Goal: Transaction & Acquisition: Purchase product/service

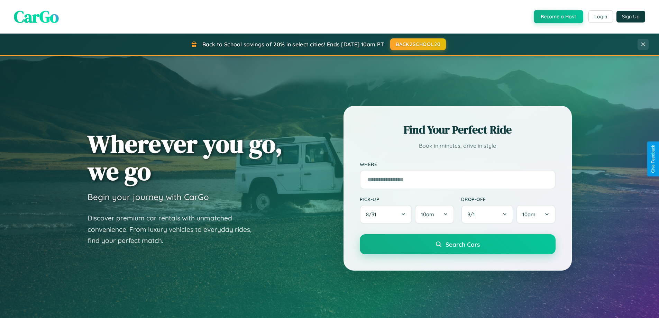
scroll to position [20, 0]
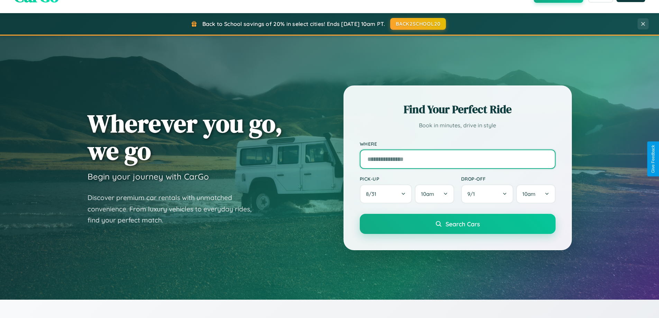
click at [457, 159] on input "text" at bounding box center [458, 158] width 196 height 19
type input "**********"
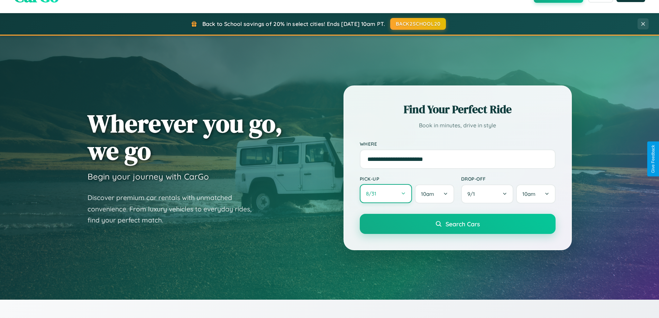
click at [386, 194] on button "8 / 31" at bounding box center [386, 193] width 53 height 19
select select "*"
select select "****"
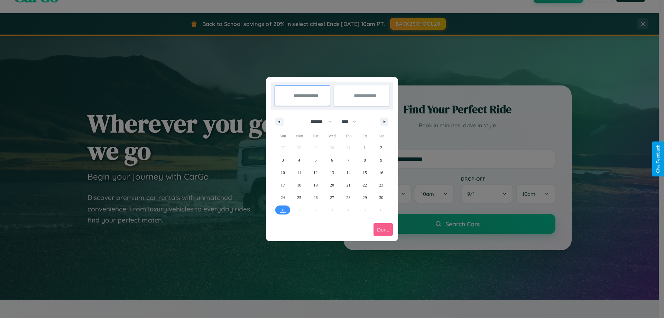
click at [318, 121] on select "******* ******** ***** ***** *** **** **** ****** ********* ******* ******** **…" at bounding box center [319, 121] width 29 height 11
select select "*"
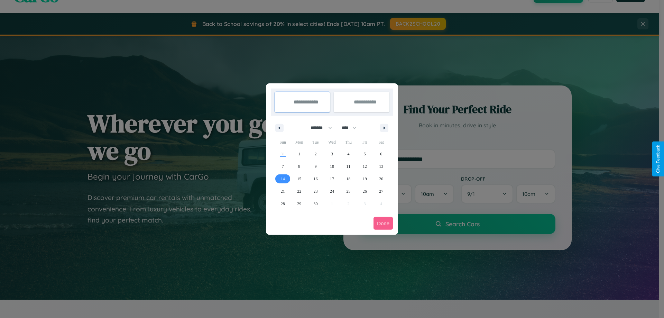
click at [282, 178] on span "14" at bounding box center [283, 179] width 4 height 12
type input "**********"
click at [348, 178] on span "18" at bounding box center [348, 179] width 4 height 12
type input "**********"
click at [383, 223] on button "Done" at bounding box center [382, 223] width 19 height 13
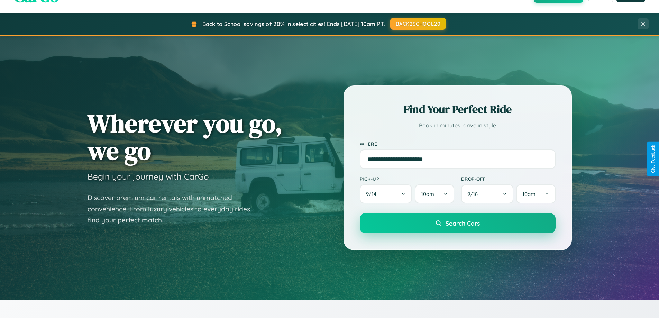
click at [457, 223] on span "Search Cars" at bounding box center [462, 223] width 34 height 8
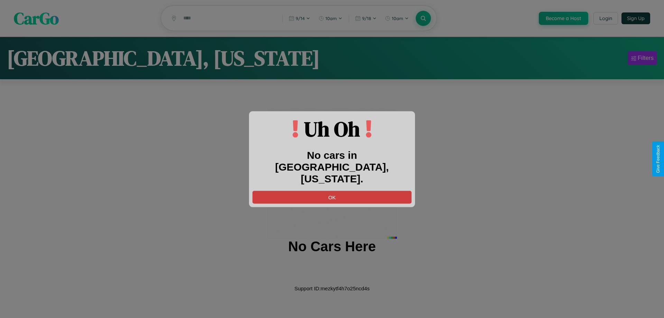
click at [332, 191] on button "OK" at bounding box center [331, 197] width 159 height 13
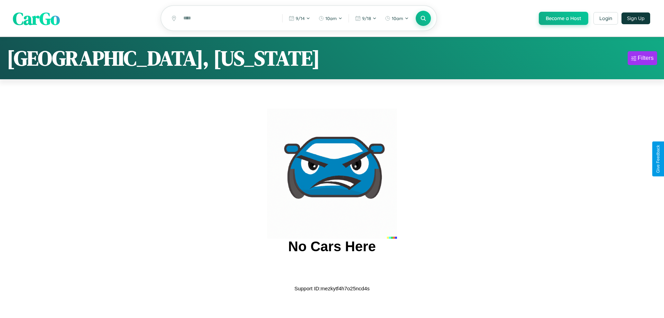
click at [36, 19] on span "CarGo" at bounding box center [36, 18] width 47 height 24
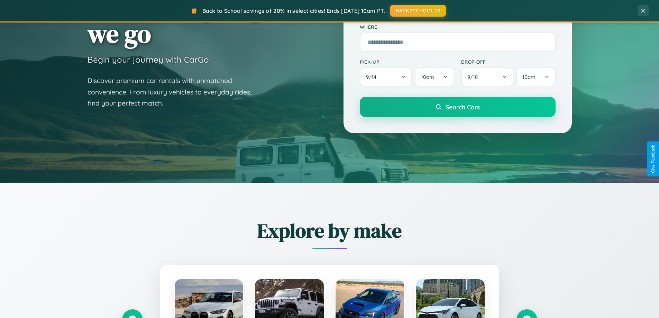
scroll to position [298, 0]
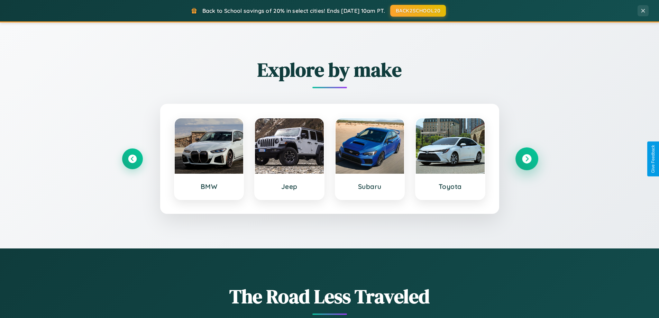
click at [526, 159] on icon at bounding box center [526, 158] width 9 height 9
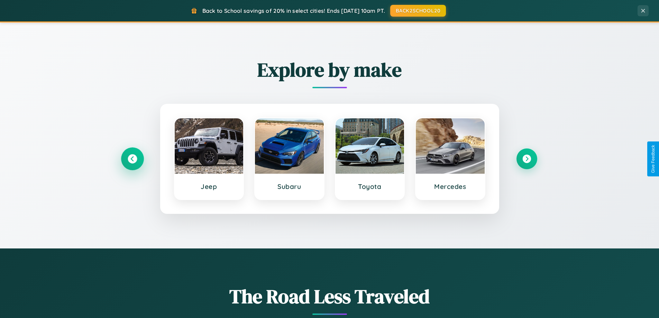
click at [132, 159] on icon at bounding box center [132, 158] width 9 height 9
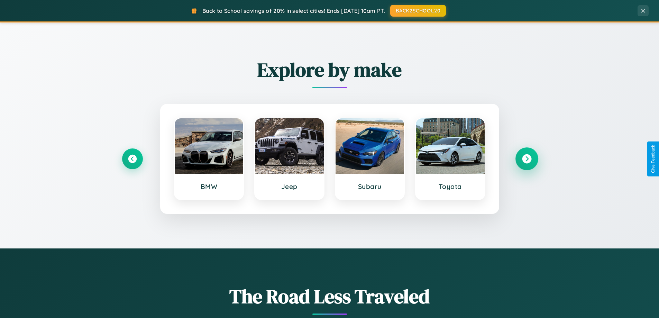
click at [526, 159] on icon at bounding box center [526, 158] width 9 height 9
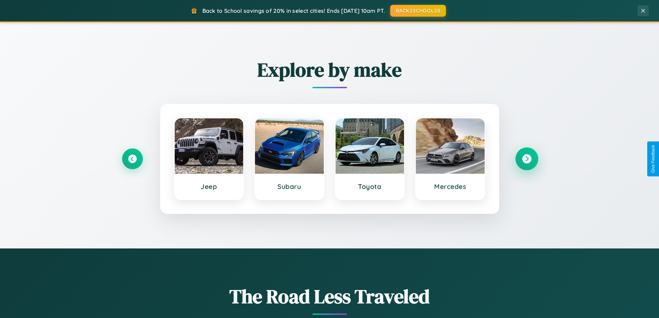
click at [526, 159] on icon at bounding box center [526, 158] width 9 height 9
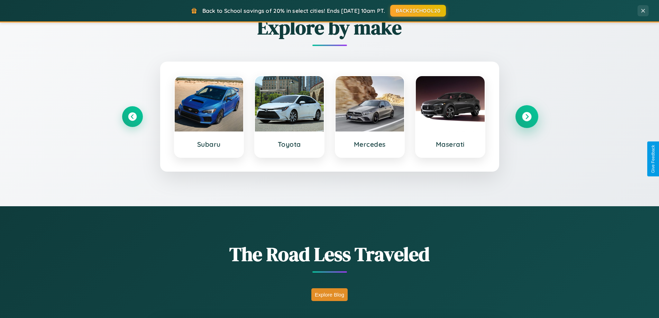
scroll to position [1331, 0]
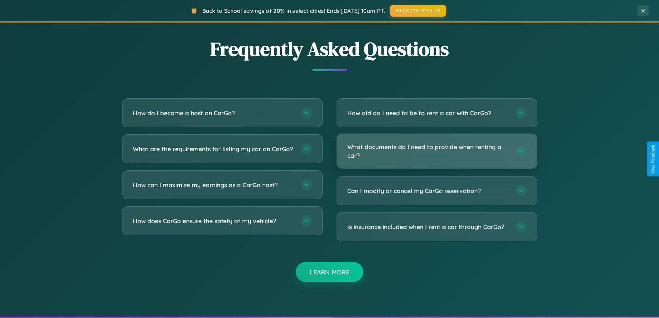
click at [436, 151] on h3 "What documents do I need to provide when renting a car?" at bounding box center [427, 150] width 161 height 17
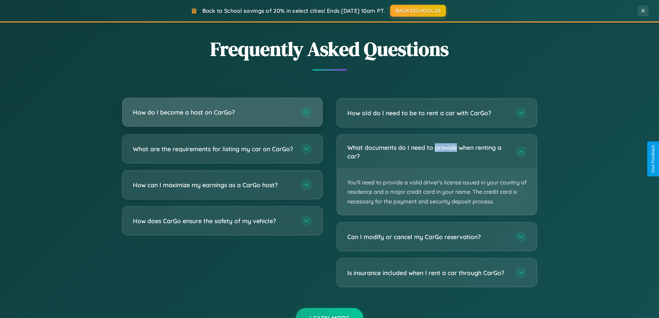
click at [222, 112] on h3 "How do I become a host on CarGo?" at bounding box center [213, 112] width 161 height 9
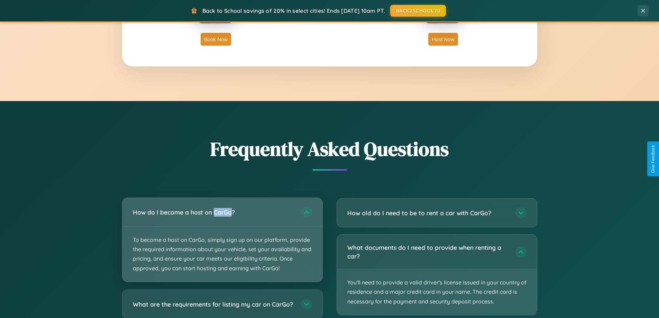
scroll to position [476, 0]
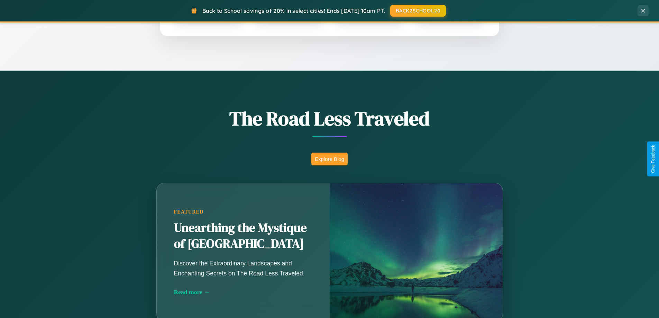
click at [329, 159] on button "Explore Blog" at bounding box center [329, 158] width 36 height 13
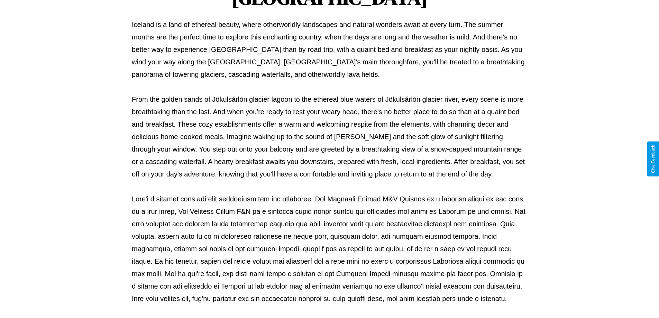
scroll to position [224, 0]
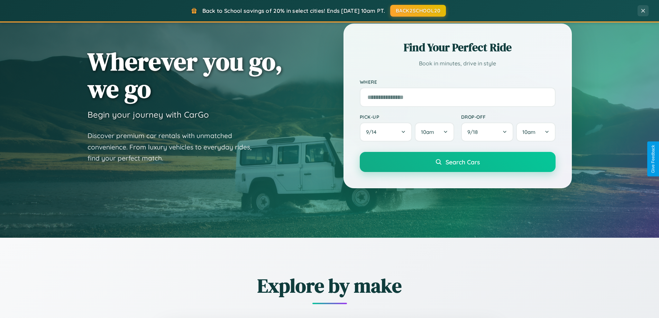
scroll to position [20, 0]
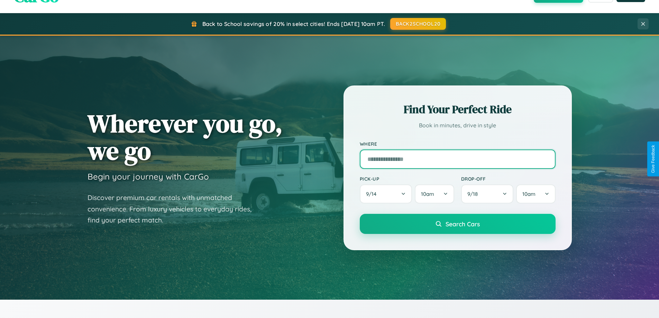
click at [457, 159] on input "text" at bounding box center [458, 158] width 196 height 19
type input "*******"
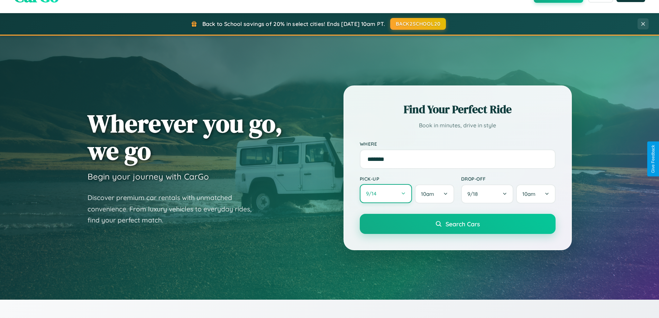
click at [386, 194] on button "9 / 14" at bounding box center [386, 193] width 53 height 19
select select "*"
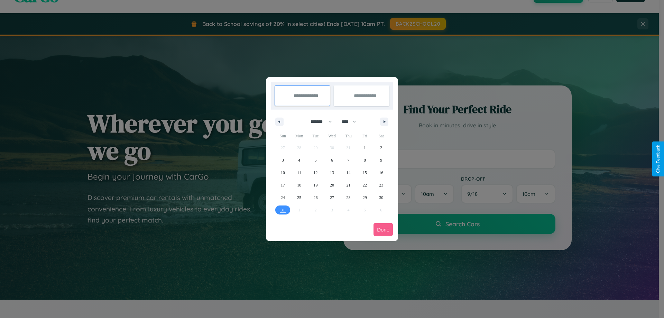
drag, startPoint x: 318, startPoint y: 121, endPoint x: 332, endPoint y: 139, distance: 22.1
click at [318, 121] on select "******* ******** ***** ***** *** **** **** ****** ********* ******* ******** **…" at bounding box center [319, 121] width 29 height 11
drag, startPoint x: 352, startPoint y: 121, endPoint x: 332, endPoint y: 139, distance: 26.5
click at [352, 121] on select "**** **** **** **** **** **** **** **** **** **** **** **** **** **** **** ****…" at bounding box center [348, 121] width 21 height 11
select select "****"
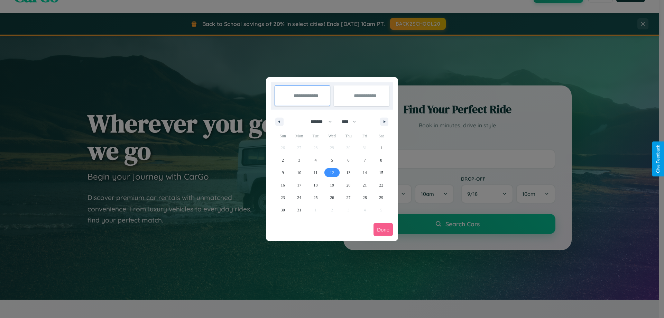
click at [332, 172] on span "12" at bounding box center [332, 172] width 4 height 12
type input "**********"
click at [282, 185] on span "16" at bounding box center [283, 185] width 4 height 12
type input "**********"
click at [383, 229] on button "Done" at bounding box center [382, 229] width 19 height 13
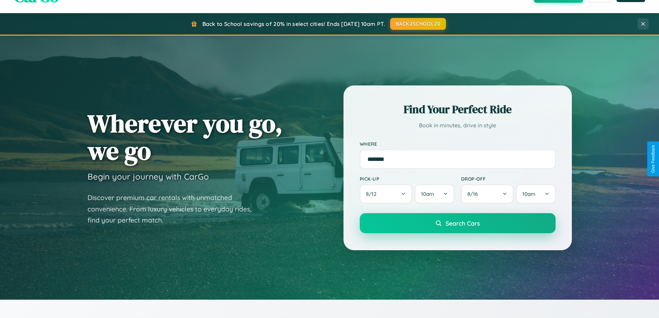
click at [457, 223] on span "Search Cars" at bounding box center [462, 223] width 34 height 8
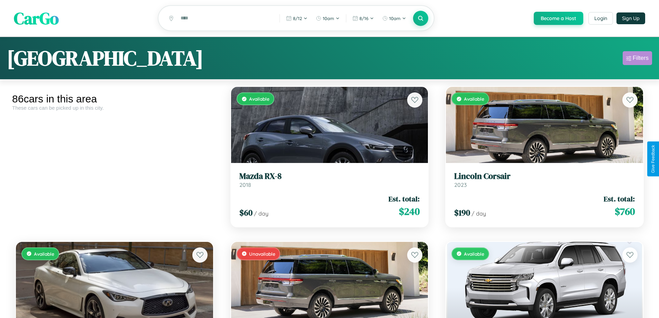
click at [637, 59] on div "Filters" at bounding box center [640, 58] width 16 height 7
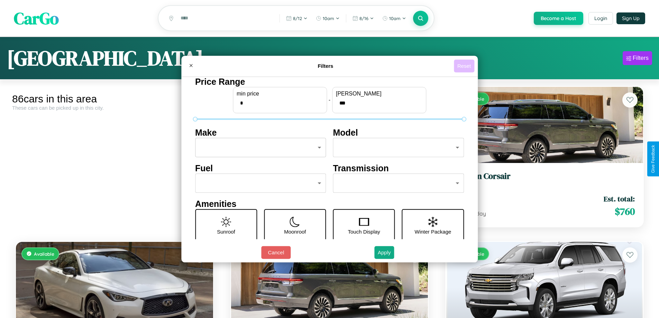
click at [465, 66] on button "Reset" at bounding box center [464, 65] width 20 height 13
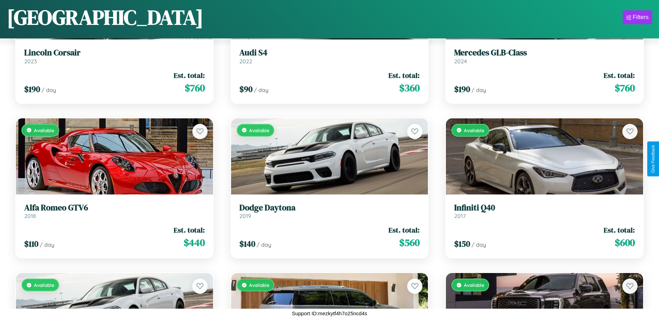
scroll to position [4234, 0]
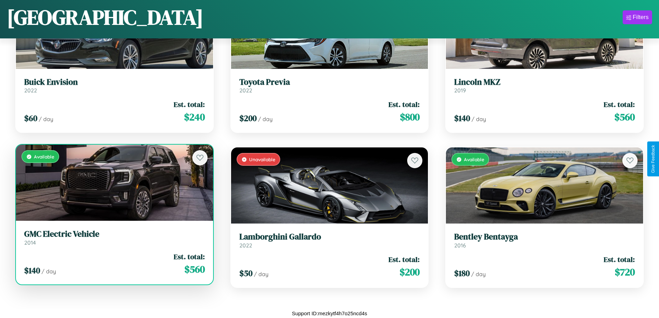
click at [113, 240] on link "GMC Electric Vehicle 2014" at bounding box center [114, 237] width 180 height 17
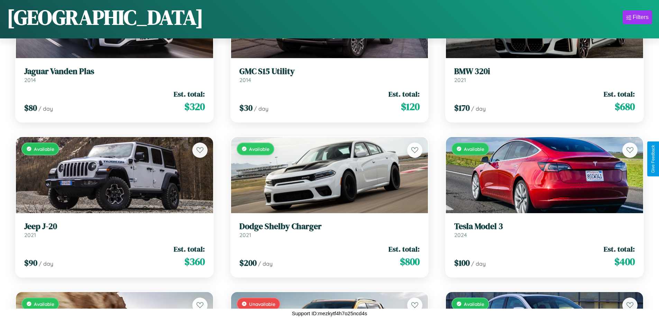
scroll to position [3504, 0]
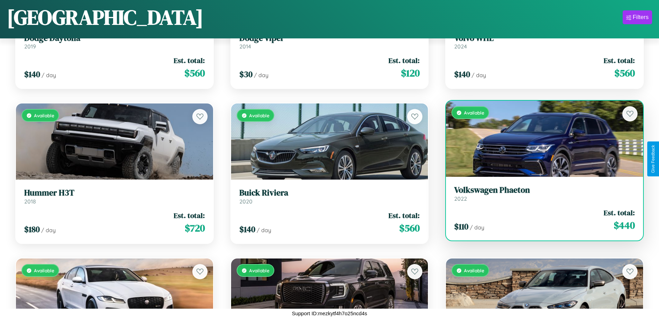
click at [540, 195] on link "Volkswagen Phaeton 2022" at bounding box center [544, 193] width 180 height 17
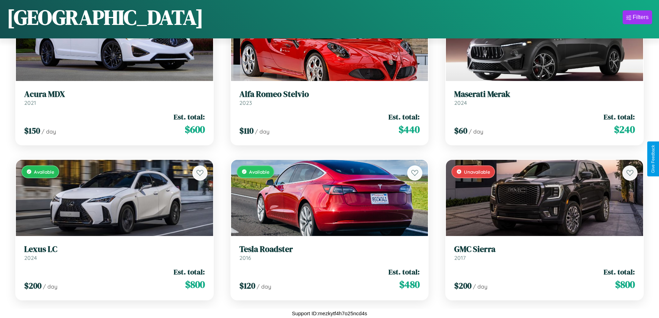
scroll to position [1336, 0]
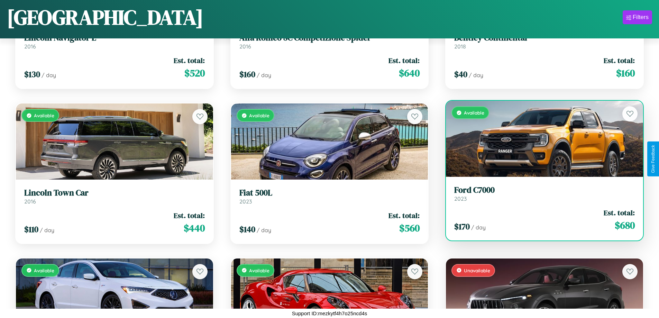
click at [540, 196] on link "Ford C7000 2023" at bounding box center [544, 193] width 180 height 17
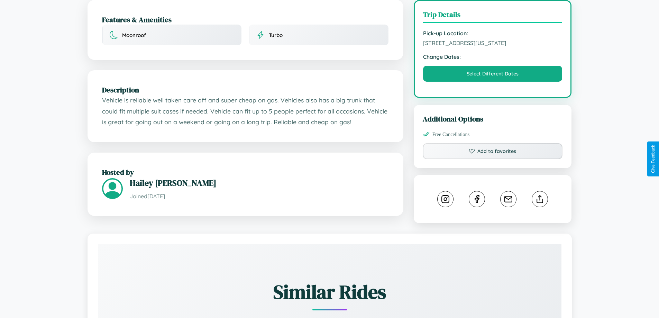
scroll to position [186, 0]
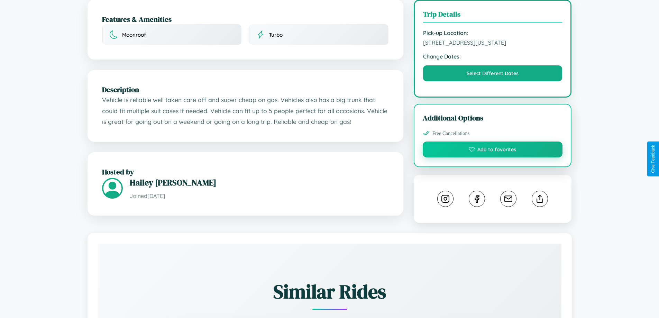
click at [492, 157] on button "Add to favorites" at bounding box center [493, 149] width 140 height 16
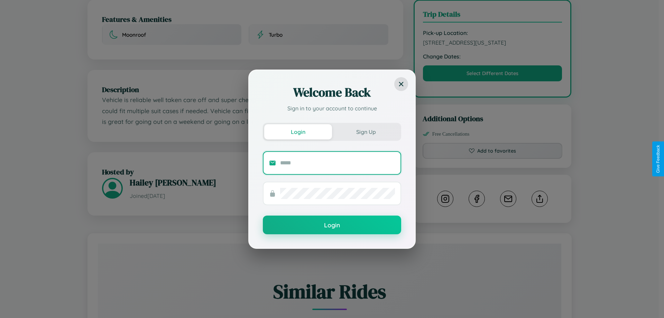
click at [337, 163] on input "text" at bounding box center [337, 162] width 115 height 11
type input "**********"
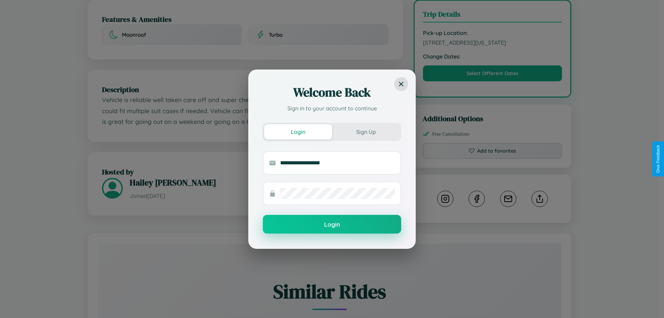
click at [332, 224] on button "Login" at bounding box center [332, 224] width 138 height 19
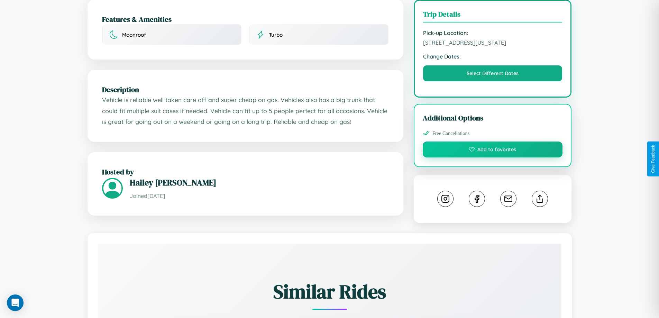
click at [492, 157] on button "Add to favorites" at bounding box center [493, 149] width 140 height 16
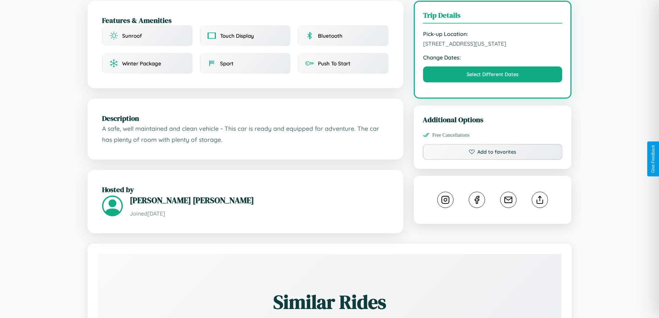
scroll to position [186, 0]
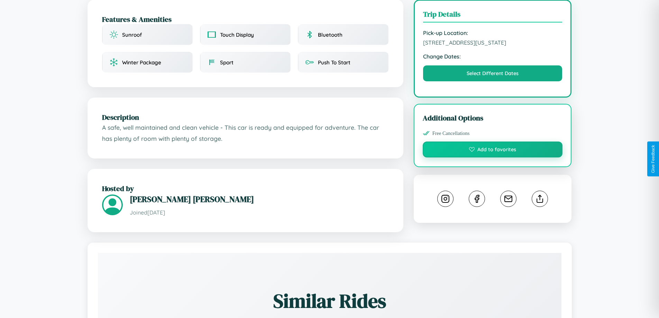
click at [492, 157] on button "Add to favorites" at bounding box center [493, 149] width 140 height 16
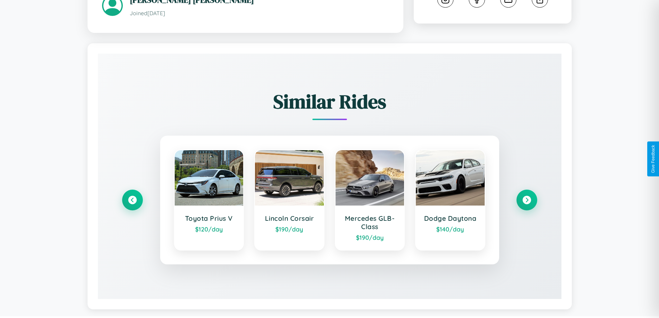
scroll to position [394, 0]
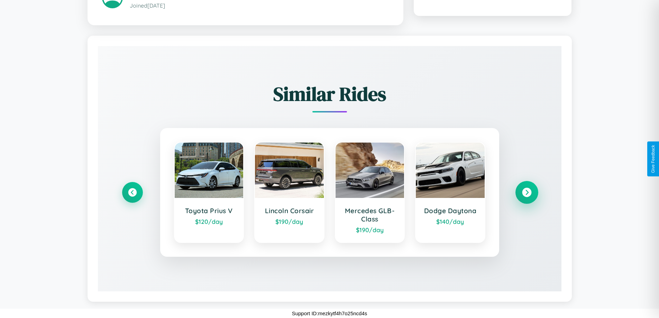
click at [526, 192] on icon at bounding box center [526, 192] width 9 height 9
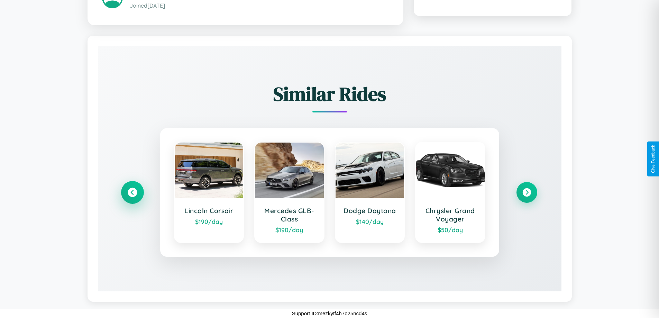
click at [132, 192] on icon at bounding box center [132, 192] width 9 height 9
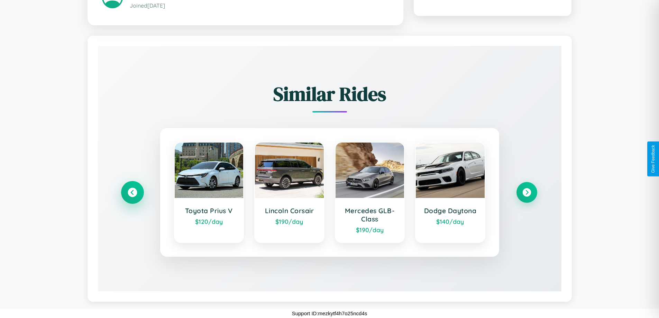
click at [132, 192] on icon at bounding box center [132, 192] width 9 height 9
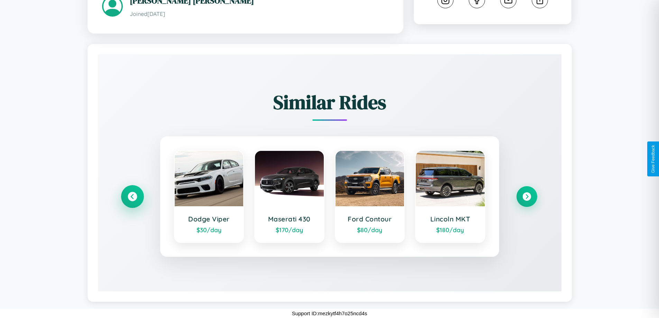
scroll to position [386, 0]
click at [526, 196] on icon at bounding box center [526, 196] width 9 height 9
